Goal: Understand process/instructions: Learn how to perform a task or action

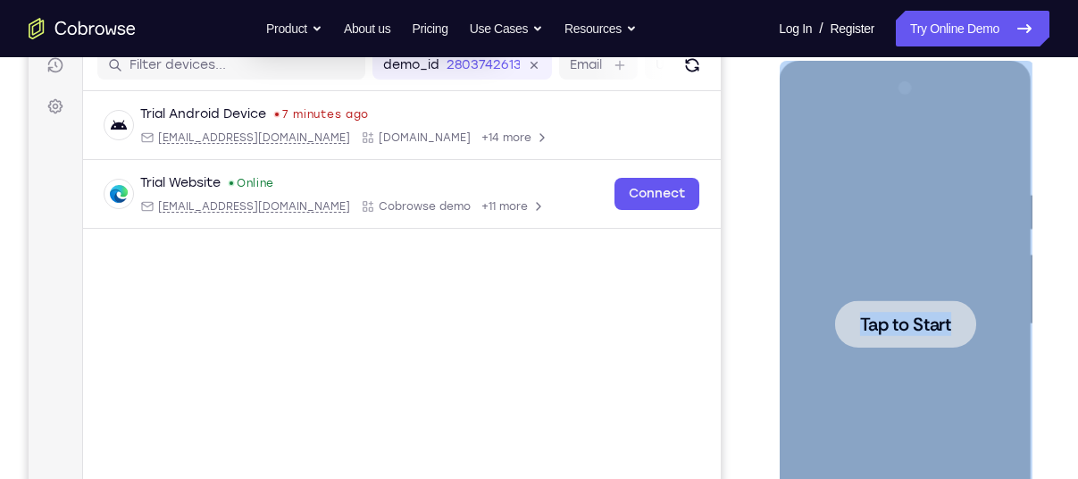
click at [912, 315] on span "Tap to Start" at bounding box center [904, 324] width 91 height 18
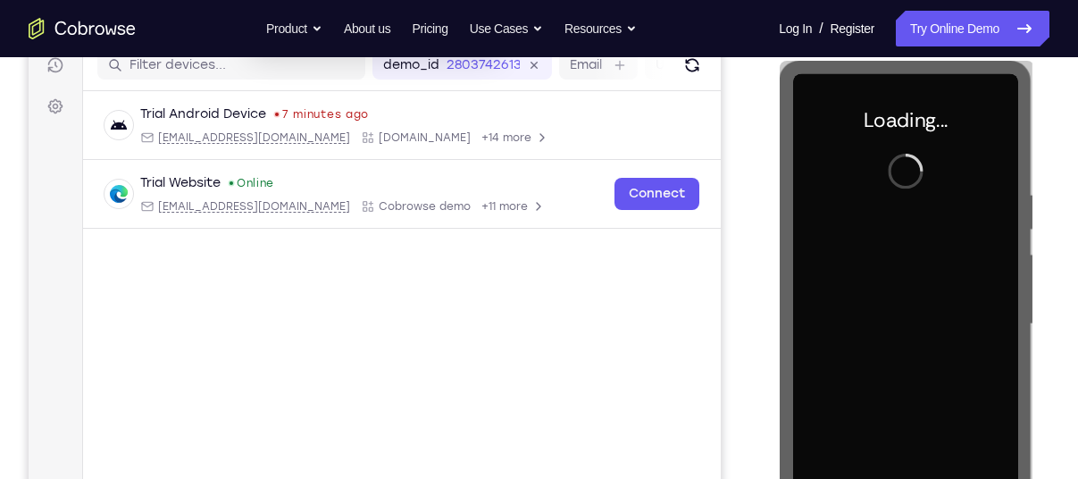
click at [729, 258] on div "Your Support Agent Your Customer Web iOS Android" at bounding box center [539, 267] width 1021 height 660
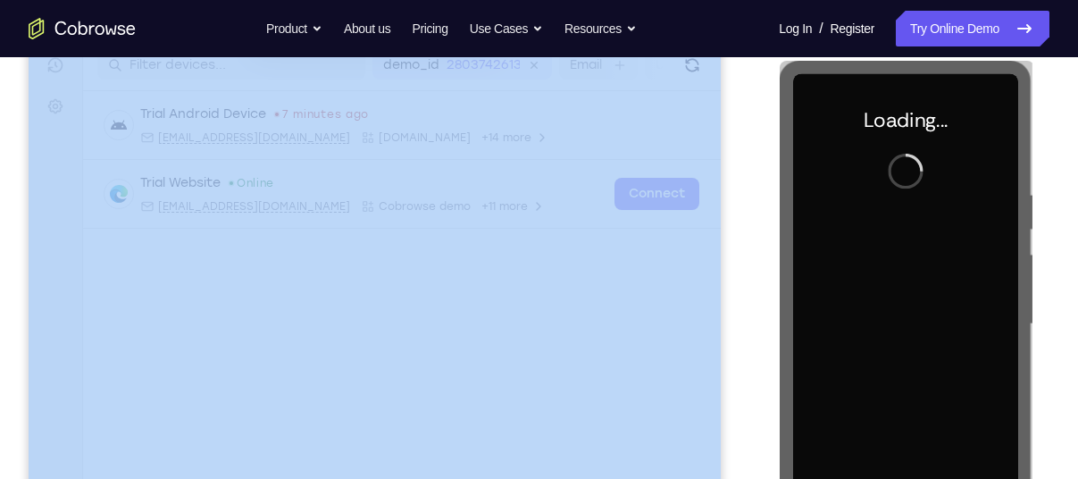
click at [729, 258] on div "Your Support Agent Your Customer Web iOS Android" at bounding box center [539, 267] width 1021 height 660
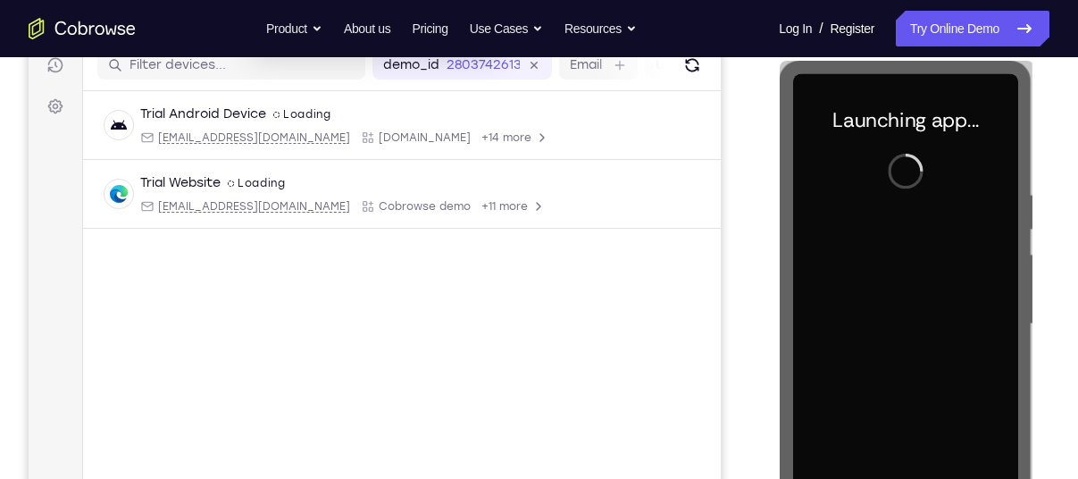
click at [1054, 215] on div "Your Support Agent Your Customer Web iOS Android Next Steps We’d be happy to gi…" at bounding box center [539, 411] width 1078 height 1178
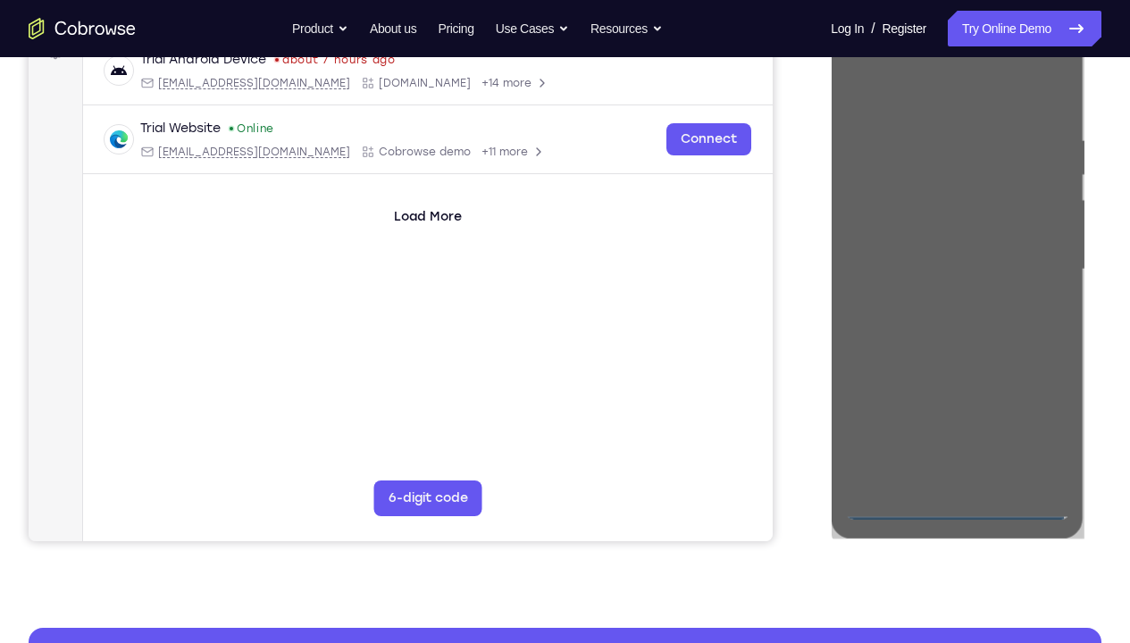
scroll to position [275, 0]
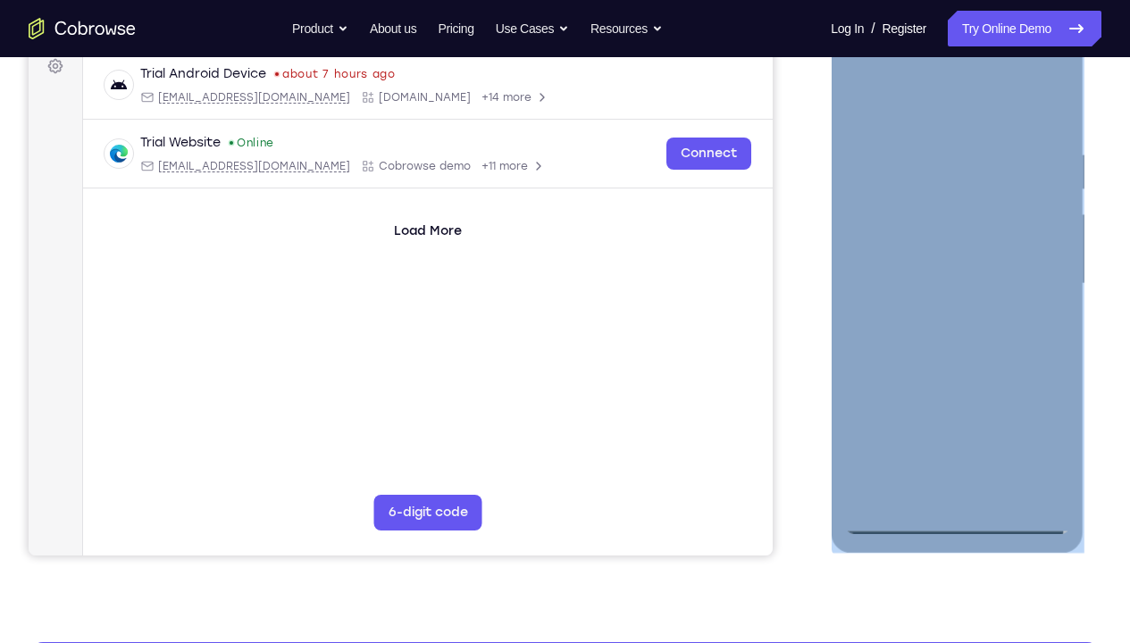
click at [955, 478] on div at bounding box center [956, 284] width 225 height 500
click at [1042, 441] on div at bounding box center [956, 284] width 225 height 500
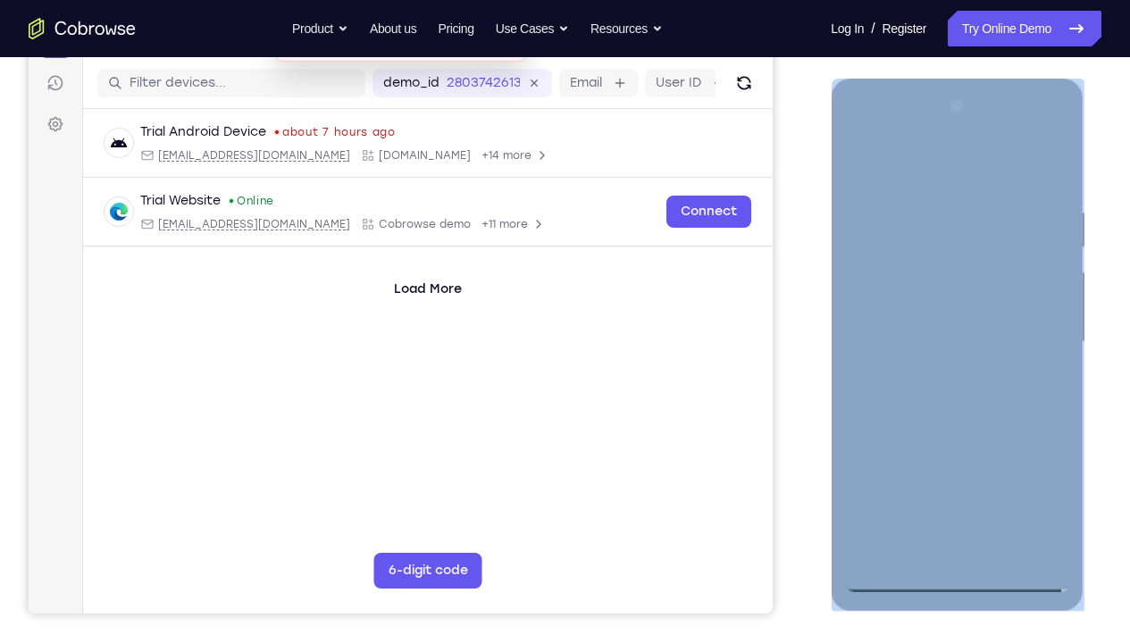
scroll to position [216, 0]
click at [939, 163] on div at bounding box center [956, 343] width 225 height 500
click at [916, 239] on div at bounding box center [956, 343] width 225 height 500
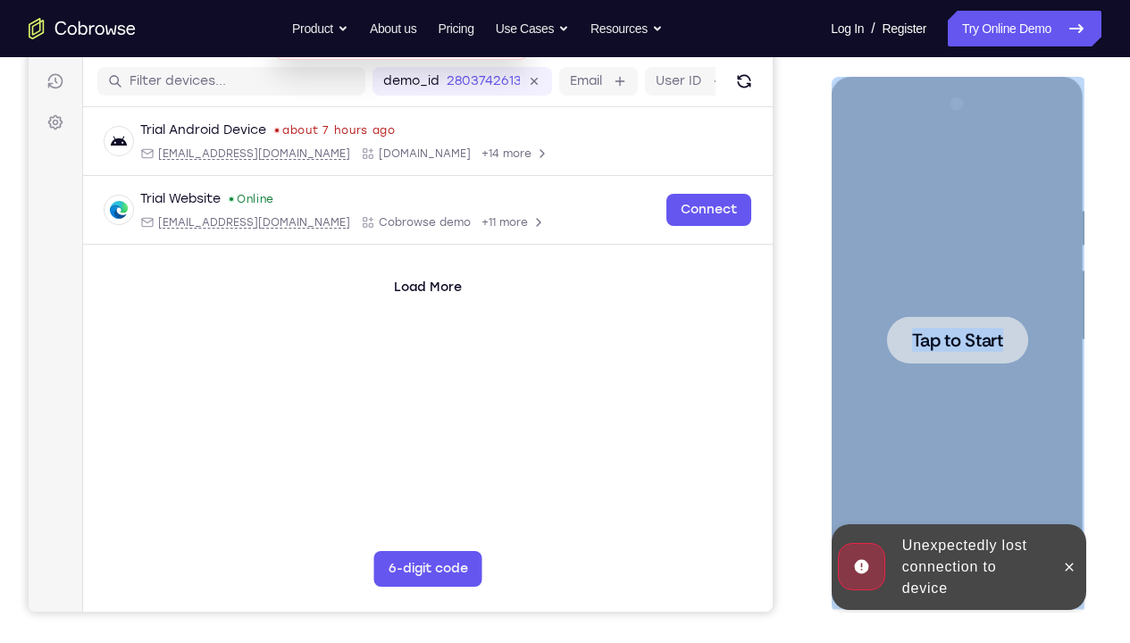
scroll to position [218, 0]
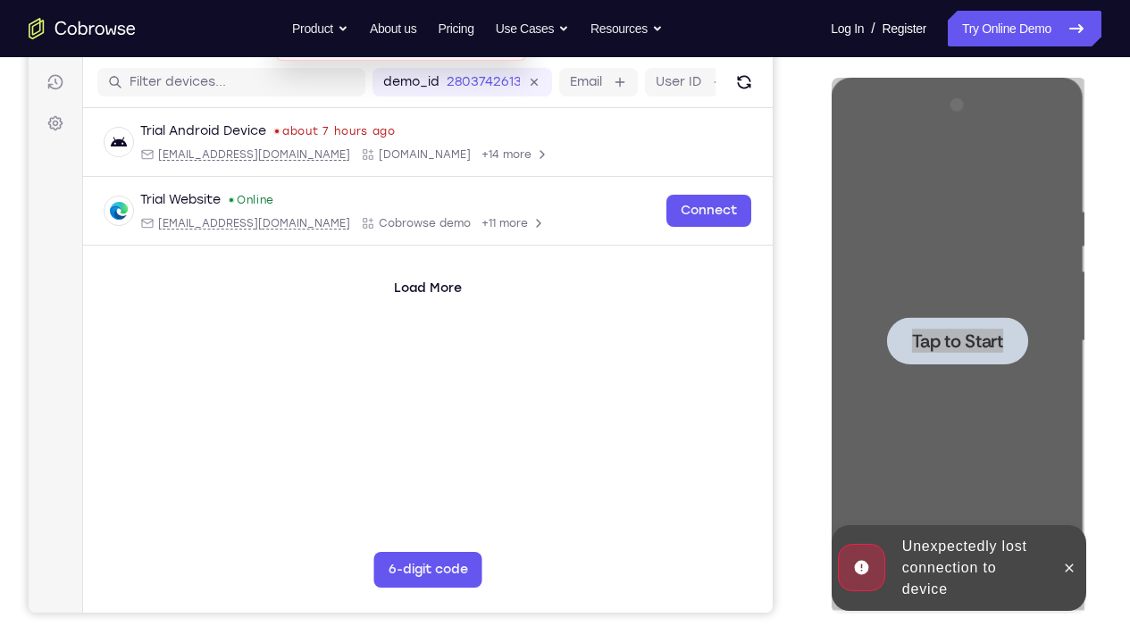
click at [1077, 398] on div "Your Support Agent Your Customer Web iOS Android Next Steps We’d be happy to gi…" at bounding box center [565, 428] width 1130 height 1178
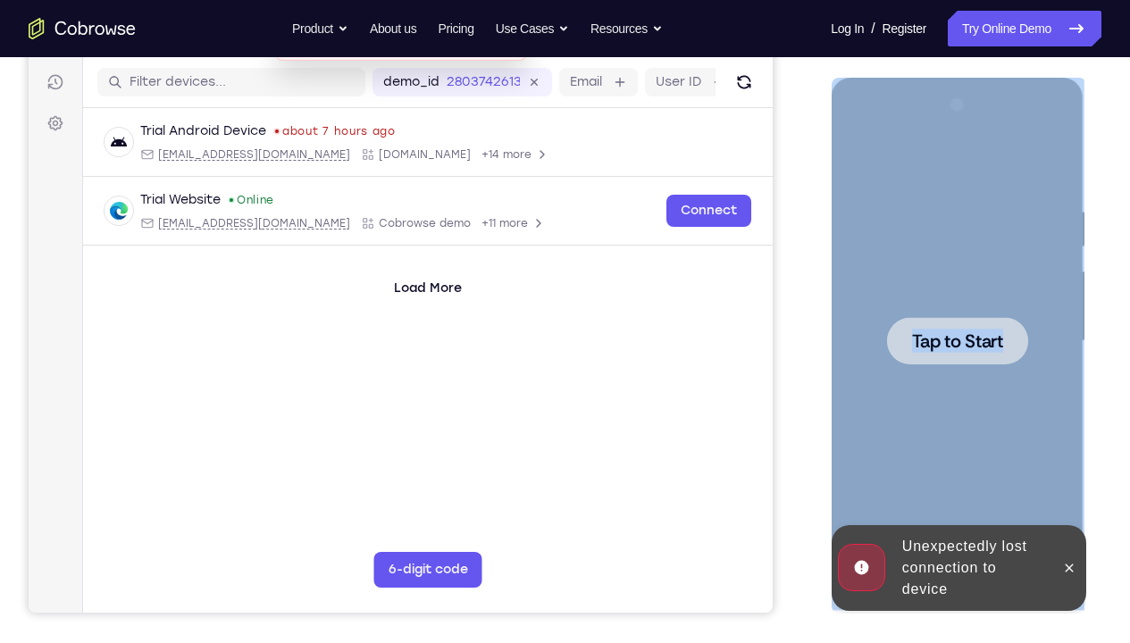
click at [957, 332] on span "Tap to Start" at bounding box center [956, 341] width 91 height 18
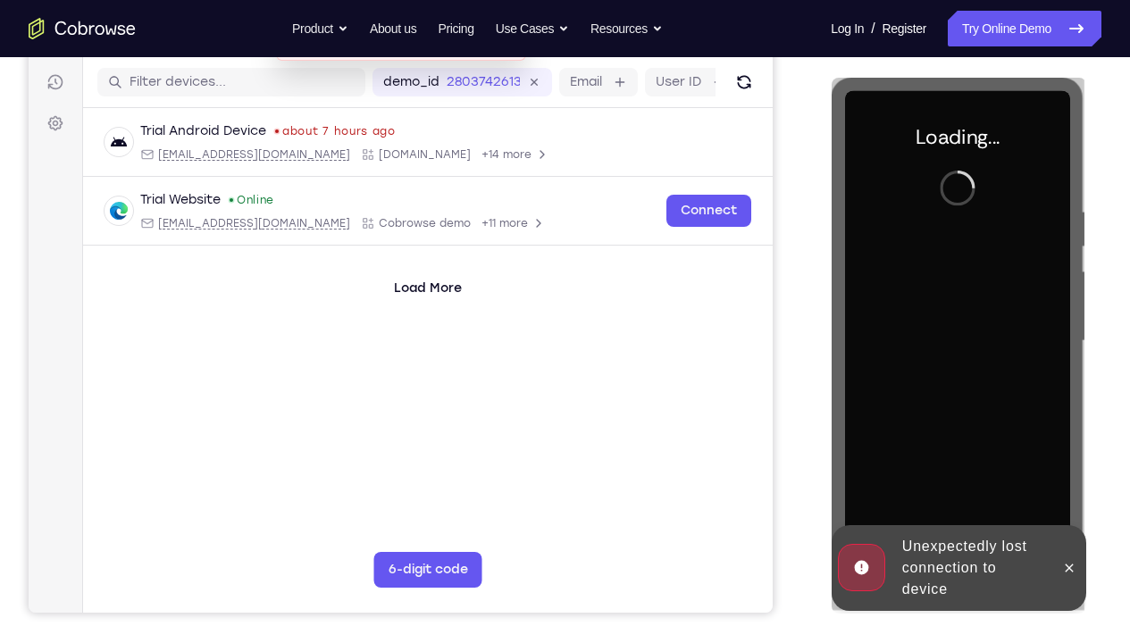
click at [1070, 391] on div "Your Support Agent Your Customer Web iOS Android Next Steps We’d be happy to gi…" at bounding box center [565, 428] width 1130 height 1178
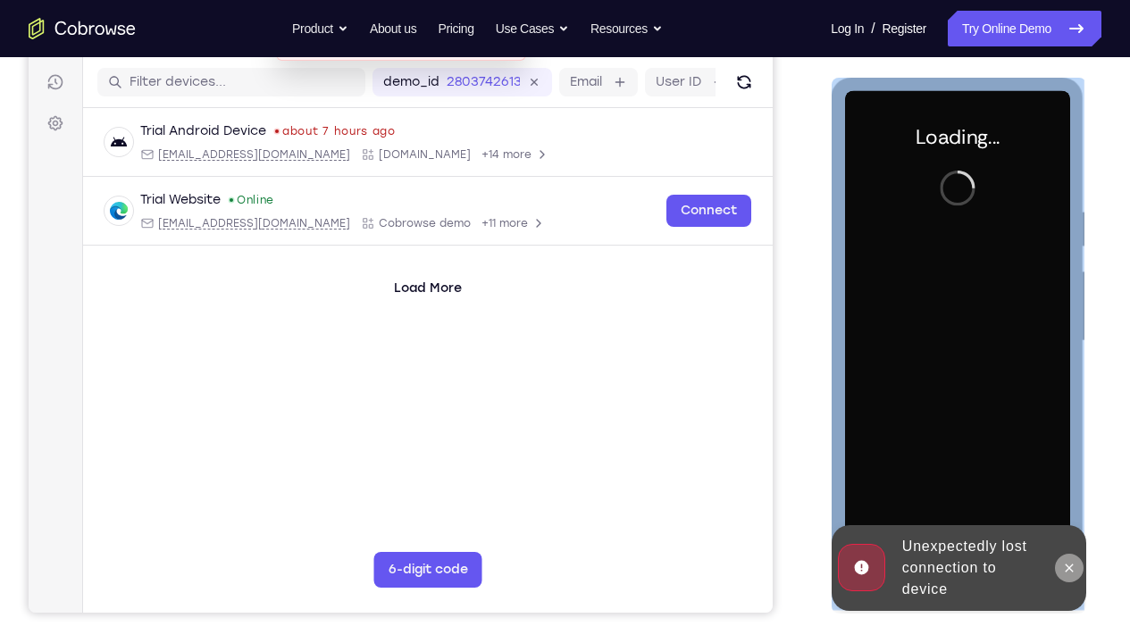
click at [1068, 478] on icon at bounding box center [1068, 567] width 8 height 8
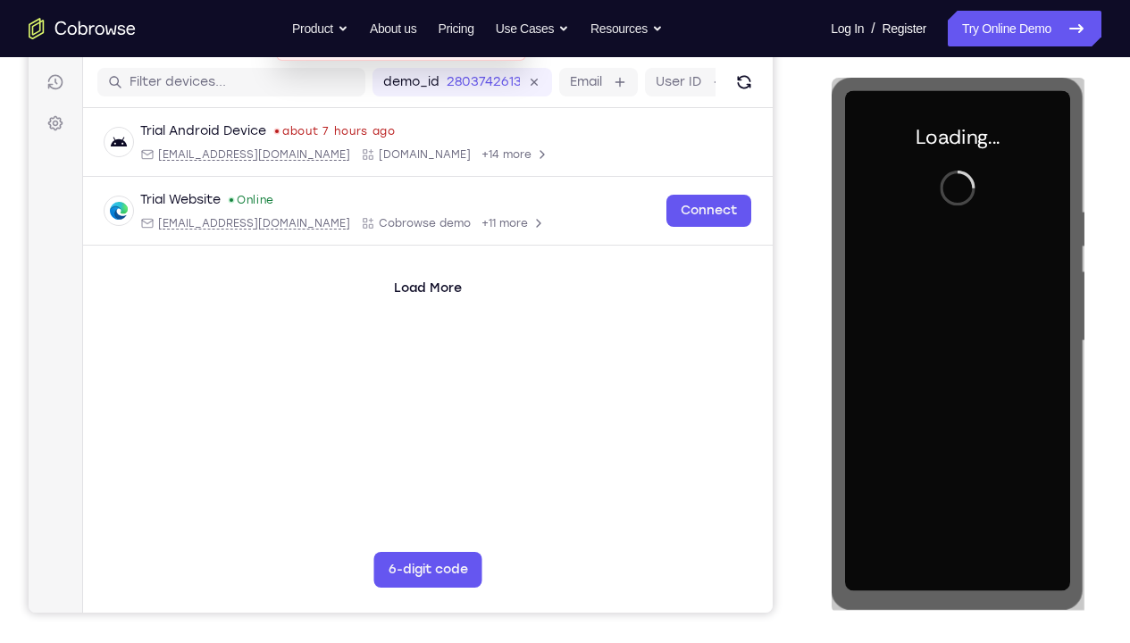
click at [1077, 421] on div "Your Support Agent Your Customer Web iOS Android Next Steps We’d be happy to gi…" at bounding box center [565, 428] width 1130 height 1178
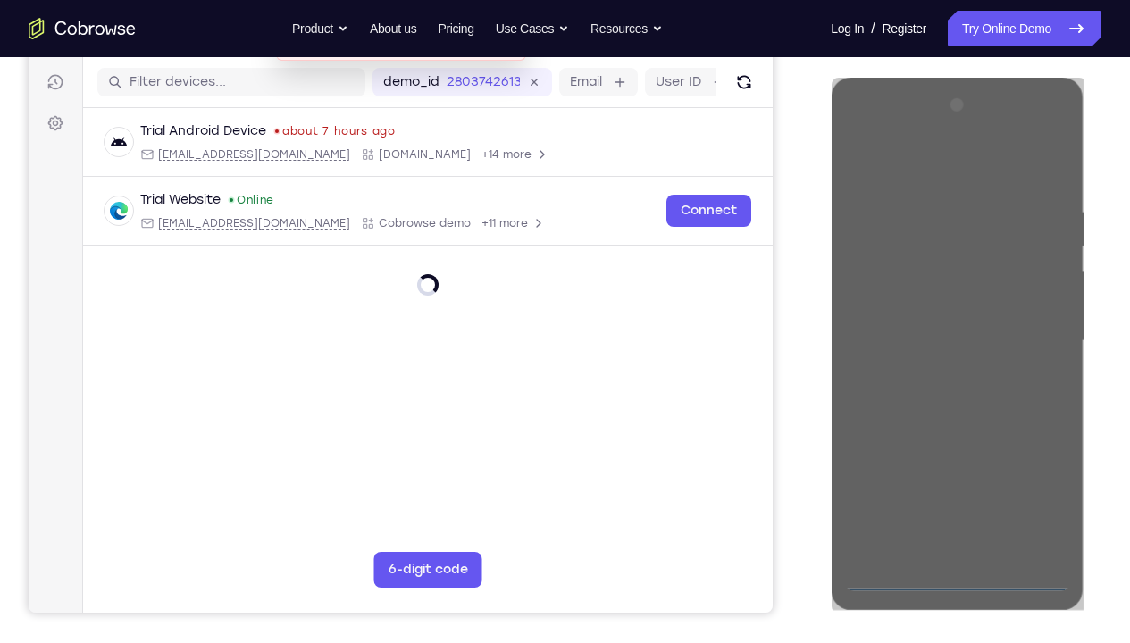
scroll to position [213, 0]
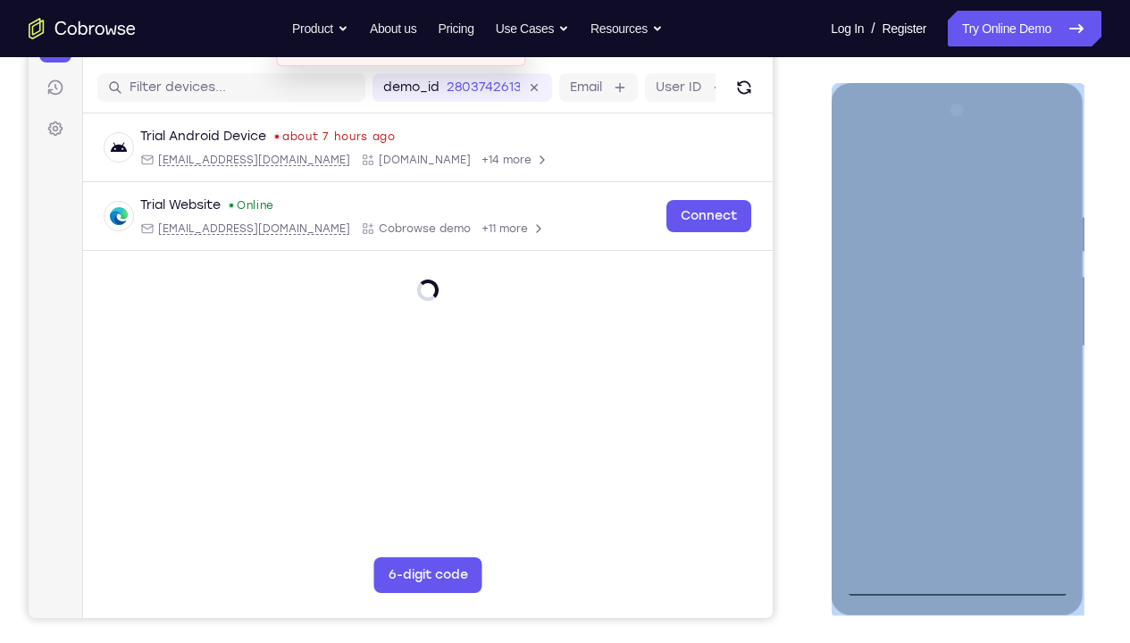
click at [954, 478] on div at bounding box center [956, 346] width 225 height 500
click at [1038, 478] on div at bounding box center [956, 346] width 225 height 500
click at [922, 173] on div at bounding box center [956, 346] width 225 height 500
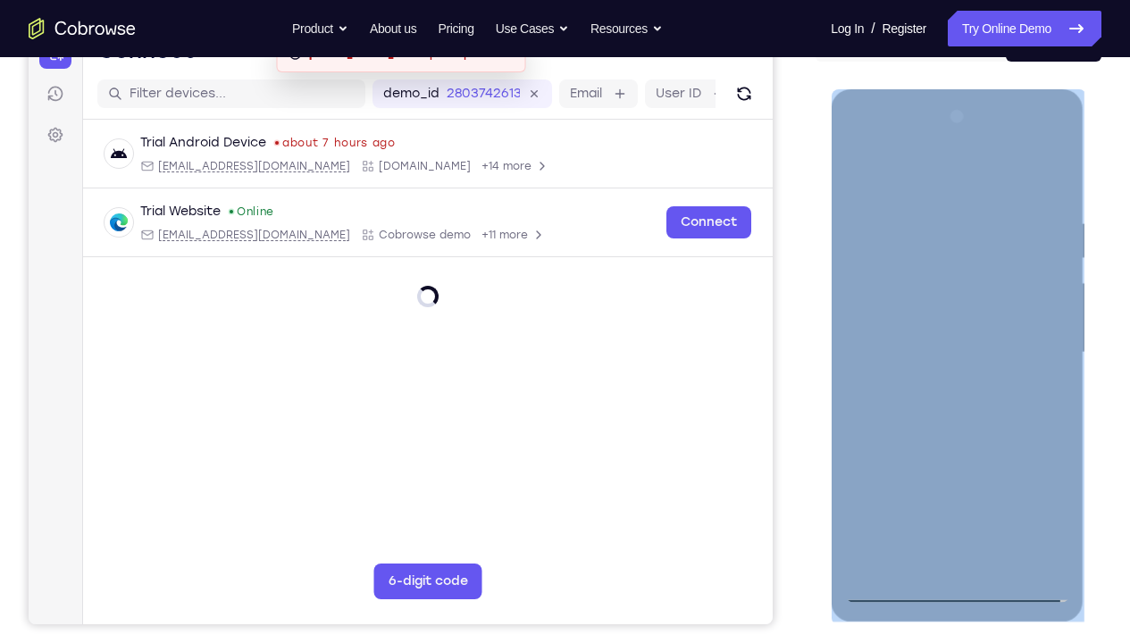
scroll to position [202, 0]
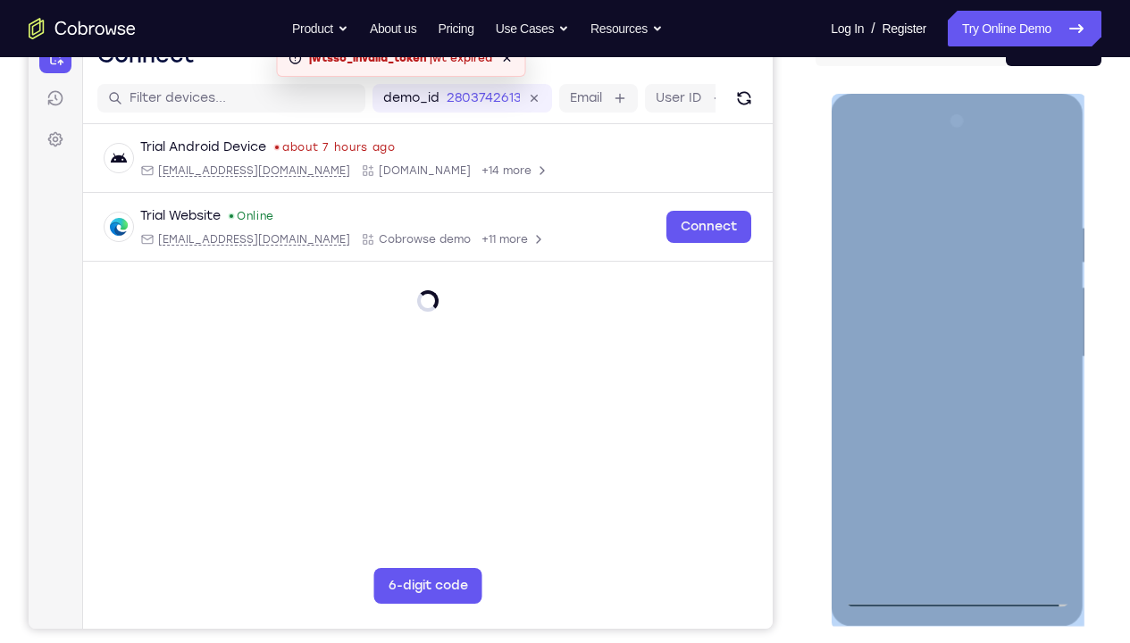
click at [926, 184] on div at bounding box center [956, 357] width 225 height 500
click at [922, 255] on div at bounding box center [956, 357] width 225 height 500
click at [936, 478] on div at bounding box center [956, 357] width 225 height 500
click at [919, 313] on div at bounding box center [956, 357] width 225 height 500
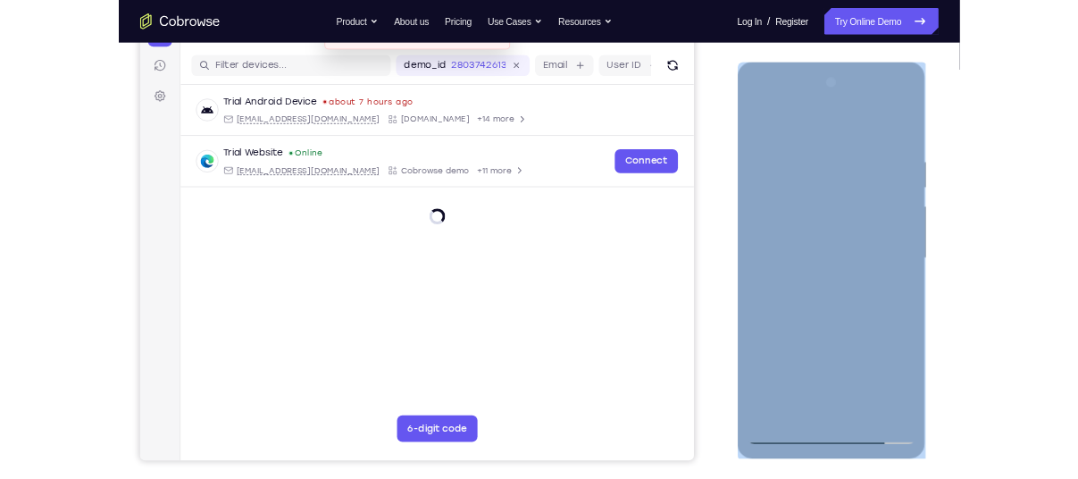
scroll to position [215, 0]
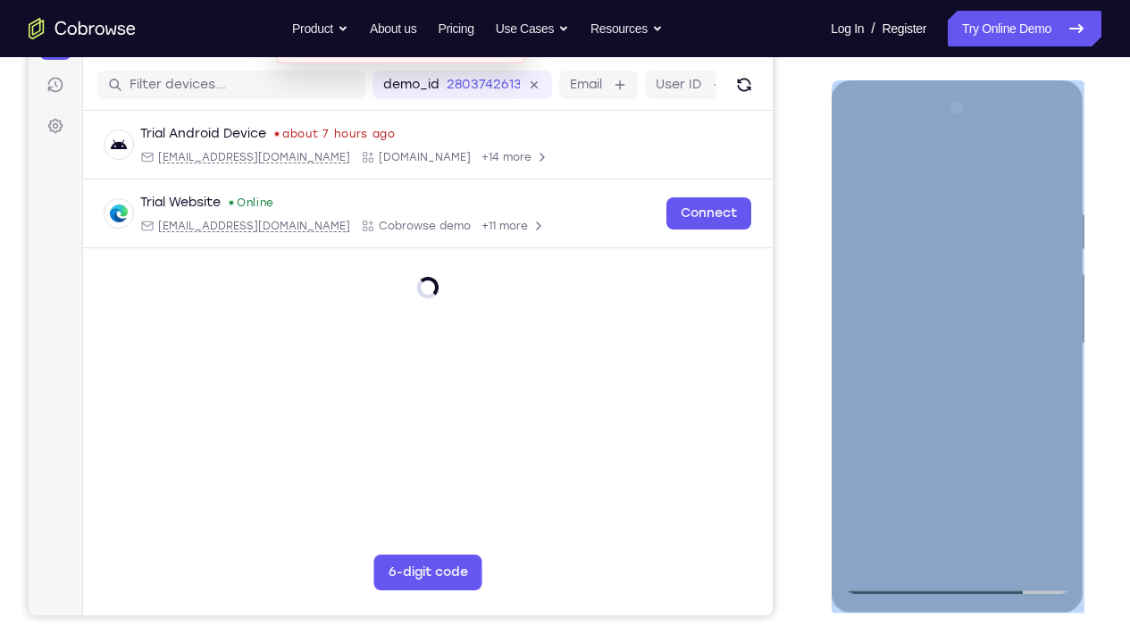
click at [935, 378] on div at bounding box center [956, 344] width 225 height 500
click at [918, 432] on div at bounding box center [956, 344] width 225 height 500
